Goal: Transaction & Acquisition: Purchase product/service

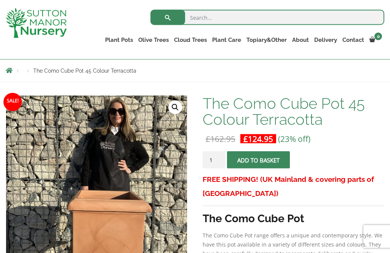
scroll to position [86, 0]
click at [218, 158] on input "1" at bounding box center [213, 159] width 23 height 17
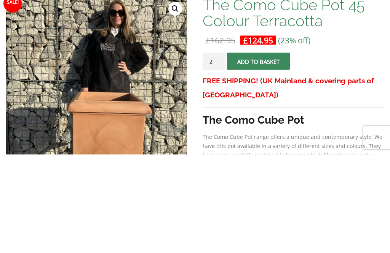
type input "2"
click at [281, 151] on button "Add to basket" at bounding box center [258, 159] width 63 height 17
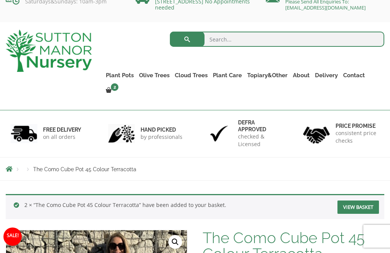
click at [0, 0] on link "Bay Trees (Laurus Nobilis)" at bounding box center [0, 0] width 0 height 0
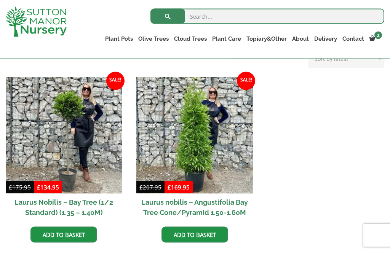
scroll to position [183, 0]
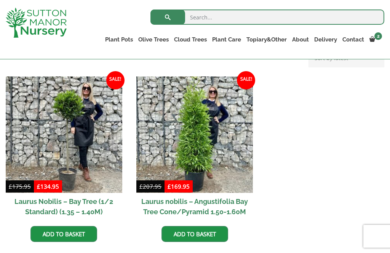
click at [88, 202] on h2 "Laurus Nobilis – Bay Tree (1/2 Standard) (1.35 – 1.40M)" at bounding box center [64, 206] width 116 height 27
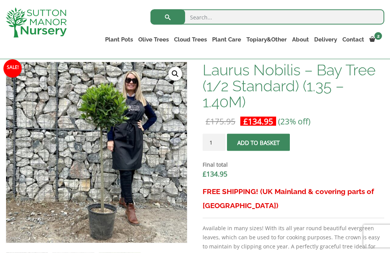
scroll to position [242, 0]
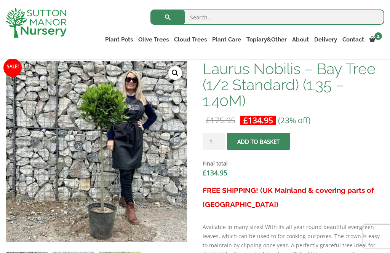
click at [221, 141] on input "1" at bounding box center [213, 141] width 23 height 17
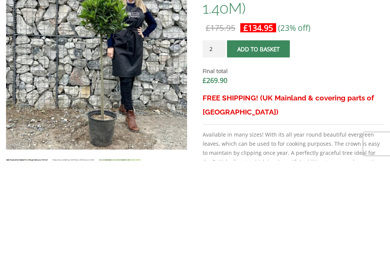
type input "2"
click at [282, 133] on button "Add to basket" at bounding box center [258, 141] width 63 height 17
